Goal: Find contact information: Find specific fact

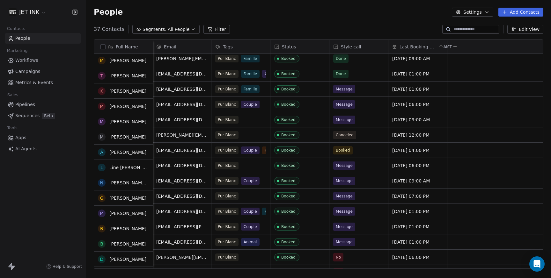
scroll to position [151, 0]
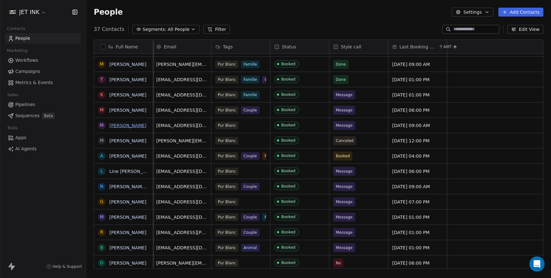
click at [126, 127] on link "[PERSON_NAME]" at bounding box center [127, 125] width 37 height 5
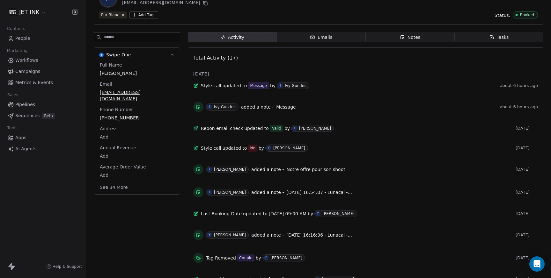
scroll to position [47, 0]
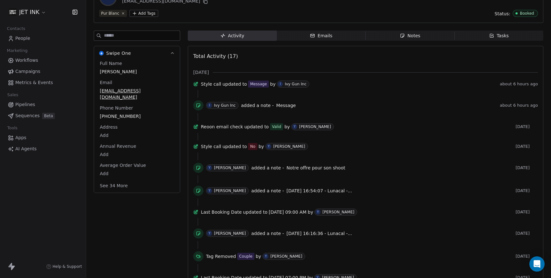
click at [418, 36] on div "Notes" at bounding box center [410, 36] width 20 height 7
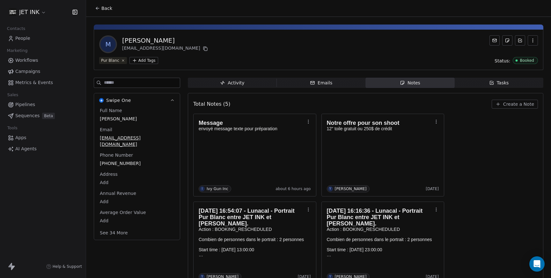
click at [518, 105] on span "Create a Note" at bounding box center [518, 104] width 31 height 6
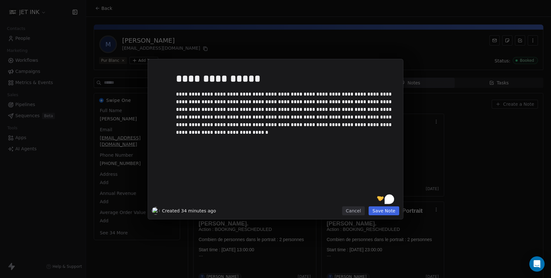
click at [387, 210] on button "Save Note" at bounding box center [384, 211] width 31 height 9
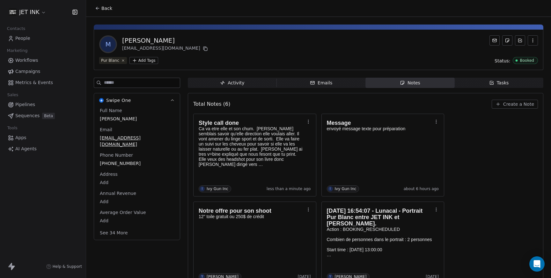
click at [24, 39] on span "People" at bounding box center [22, 38] width 15 height 7
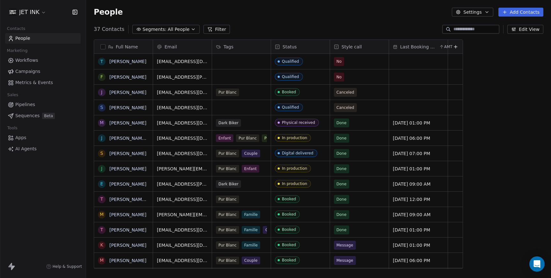
scroll to position [245, 465]
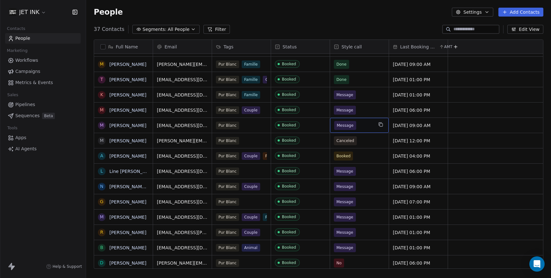
click at [346, 125] on span "Message" at bounding box center [345, 125] width 17 height 6
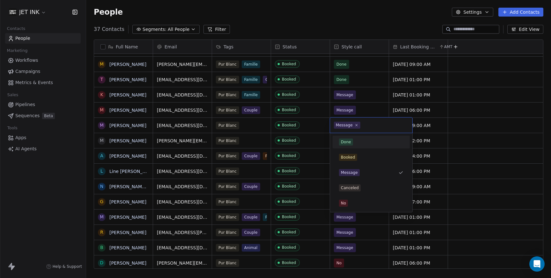
click at [350, 144] on span "Done" at bounding box center [346, 142] width 14 height 7
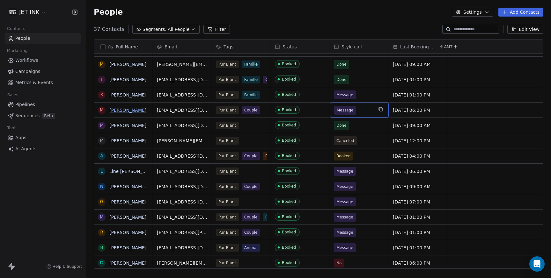
click at [116, 110] on link "[PERSON_NAME]" at bounding box center [127, 110] width 37 height 5
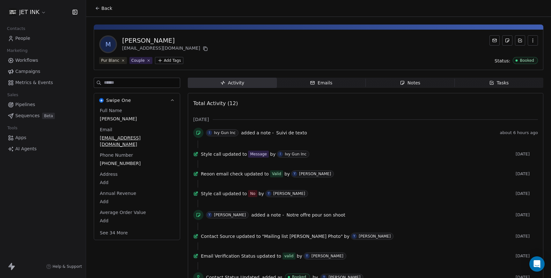
click at [261, 135] on span "added a note -" at bounding box center [257, 133] width 33 height 6
click at [19, 38] on span "People" at bounding box center [22, 38] width 15 height 7
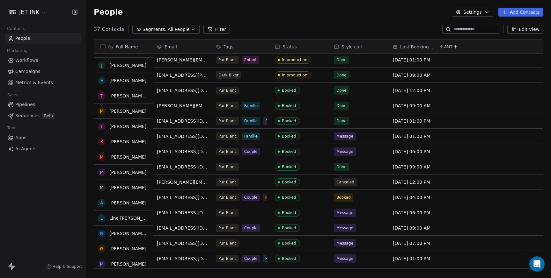
scroll to position [109, 0]
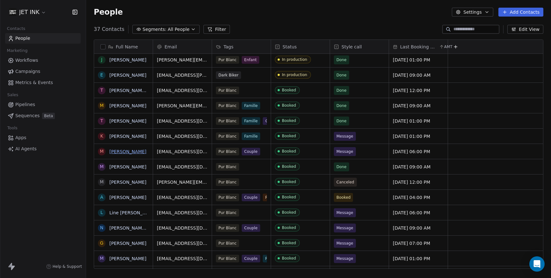
click at [134, 151] on link "[PERSON_NAME]" at bounding box center [127, 151] width 37 height 5
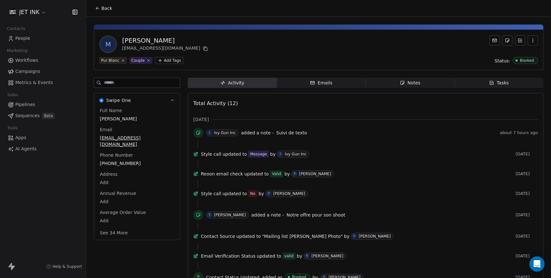
click at [257, 135] on span "added a note -" at bounding box center [257, 133] width 33 height 6
click at [201, 131] on icon at bounding box center [198, 132] width 5 height 5
click at [199, 135] on icon at bounding box center [198, 132] width 5 height 5
click at [278, 133] on span "Suivi de texto" at bounding box center [291, 132] width 31 height 5
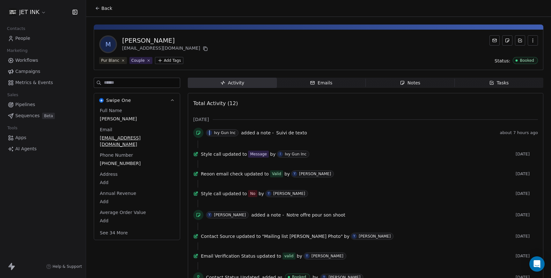
click at [278, 133] on span "Suivi de texto" at bounding box center [291, 132] width 31 height 5
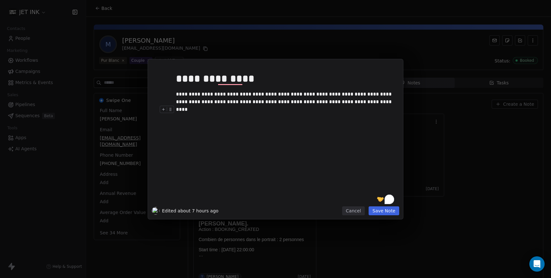
click at [358, 214] on button "Cancel" at bounding box center [353, 211] width 23 height 9
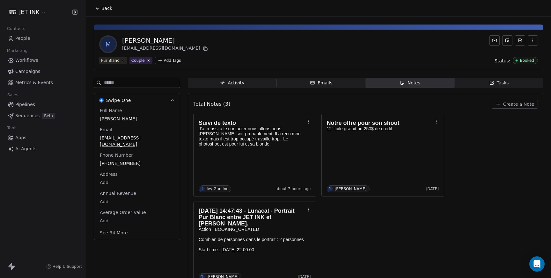
click at [24, 40] on span "People" at bounding box center [22, 38] width 15 height 7
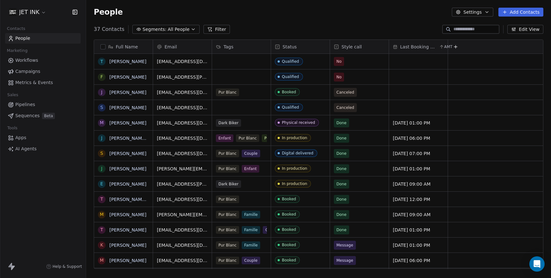
scroll to position [245, 465]
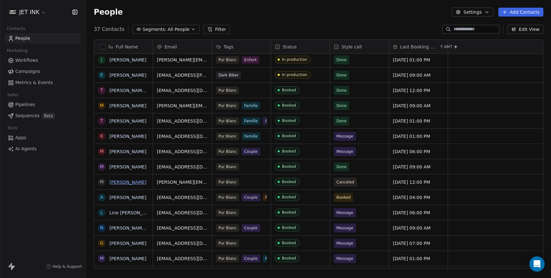
click at [127, 183] on link "[PERSON_NAME]" at bounding box center [127, 182] width 37 height 5
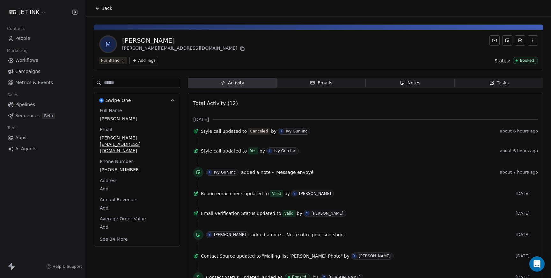
click at [25, 38] on span "People" at bounding box center [22, 38] width 15 height 7
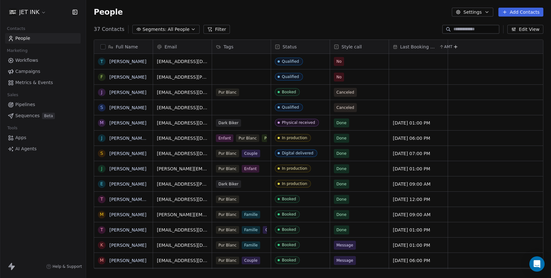
scroll to position [245, 465]
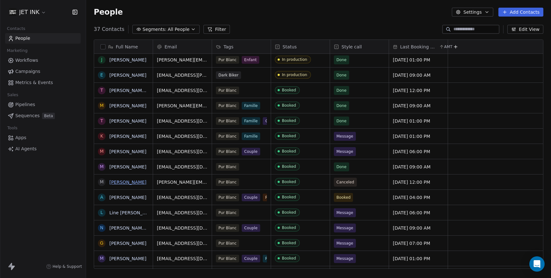
click at [124, 183] on link "[PERSON_NAME]" at bounding box center [127, 182] width 37 height 5
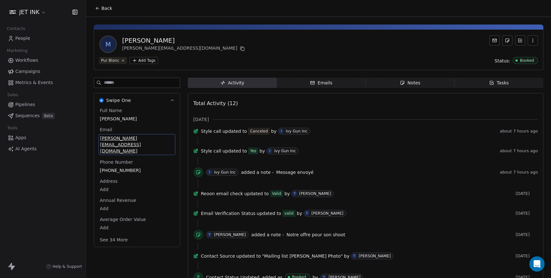
drag, startPoint x: 165, startPoint y: 137, endPoint x: 159, endPoint y: 138, distance: 5.5
click at [159, 138] on span "[PERSON_NAME][EMAIL_ADDRESS][DOMAIN_NAME]" at bounding box center [137, 144] width 74 height 19
drag, startPoint x: 170, startPoint y: 139, endPoint x: 121, endPoint y: 140, distance: 49.4
click at [121, 140] on span "[PERSON_NAME][EMAIL_ADDRESS][DOMAIN_NAME]" at bounding box center [137, 144] width 74 height 19
drag, startPoint x: 96, startPoint y: 132, endPoint x: 170, endPoint y: 141, distance: 73.9
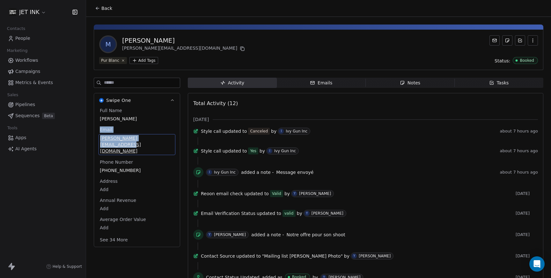
click at [170, 141] on div "Full Name [PERSON_NAME] Email [PERSON_NAME][EMAIL_ADDRESS][DOMAIN_NAME] Phone N…" at bounding box center [137, 177] width 86 height 140
click at [163, 138] on span "[PERSON_NAME][EMAIL_ADDRESS][DOMAIN_NAME]" at bounding box center [137, 144] width 74 height 19
click at [165, 127] on div "Email [PERSON_NAME][EMAIL_ADDRESS][DOMAIN_NAME]" at bounding box center [137, 141] width 77 height 29
drag, startPoint x: 168, startPoint y: 123, endPoint x: 158, endPoint y: 138, distance: 17.8
click at [158, 138] on div "Full Name [PERSON_NAME] Email [PERSON_NAME][EMAIL_ADDRESS][DOMAIN_NAME] Phone N…" at bounding box center [137, 175] width 77 height 137
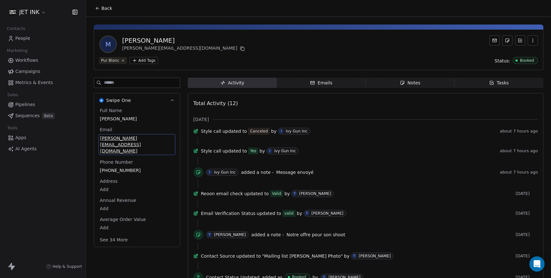
copy div "Email [PERSON_NAME]"
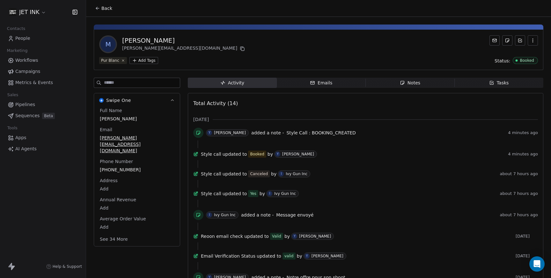
click at [26, 40] on span "People" at bounding box center [22, 38] width 15 height 7
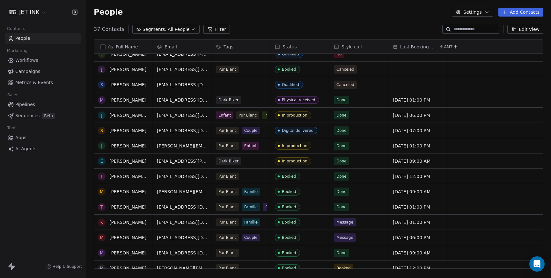
scroll to position [25, 0]
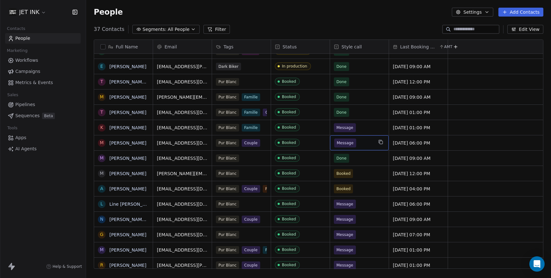
click at [349, 146] on span "Message" at bounding box center [345, 143] width 17 height 6
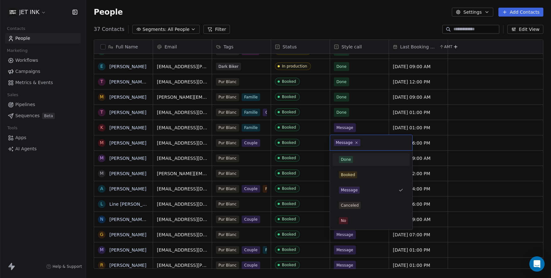
click at [349, 158] on div "Done" at bounding box center [346, 160] width 10 height 6
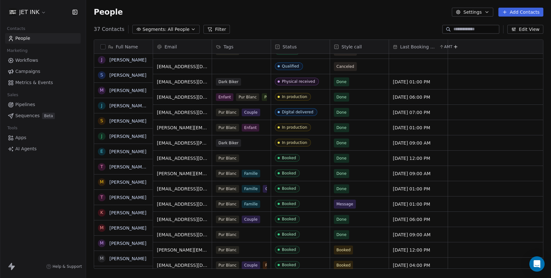
scroll to position [44, 0]
